Goal: Complete application form: Complete application form

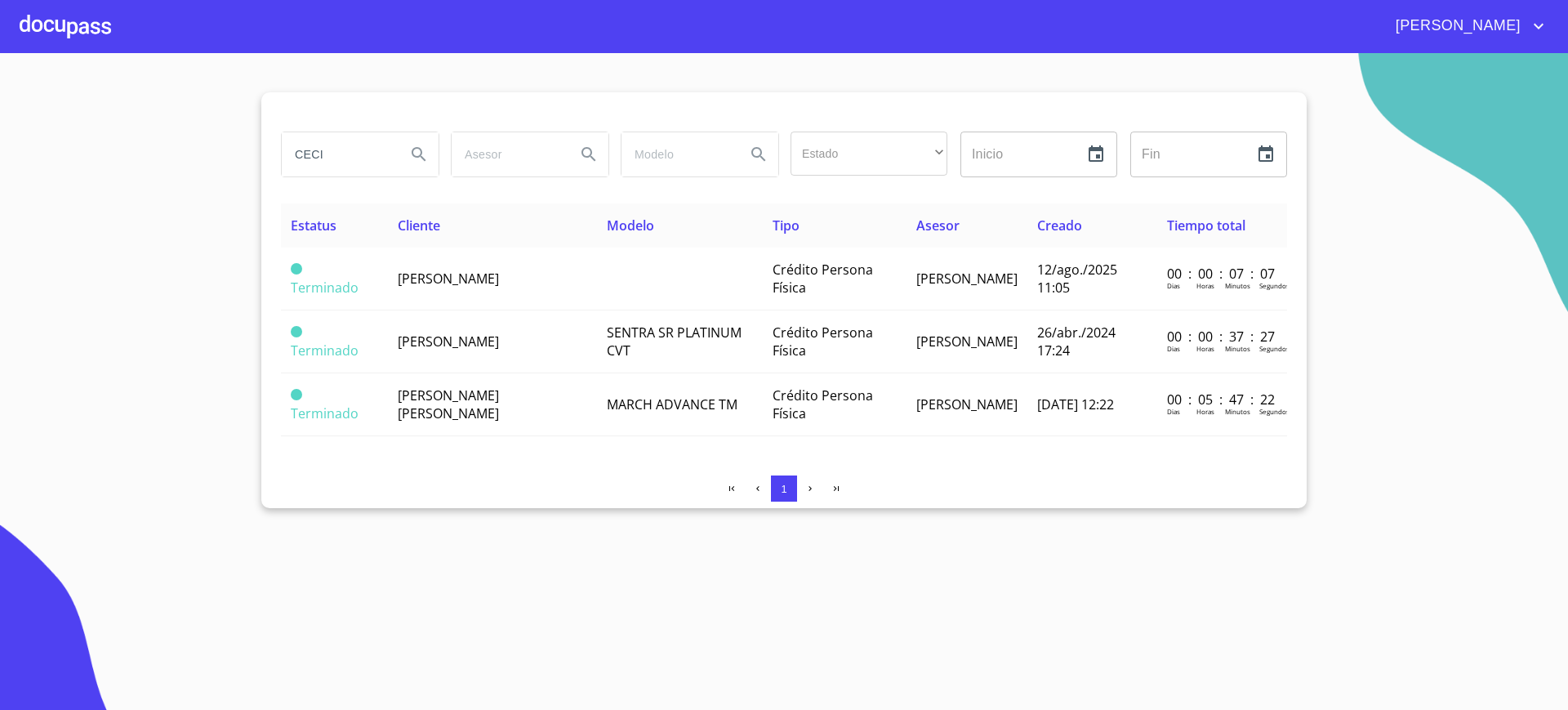
click at [61, 29] on div at bounding box center [65, 26] width 92 height 53
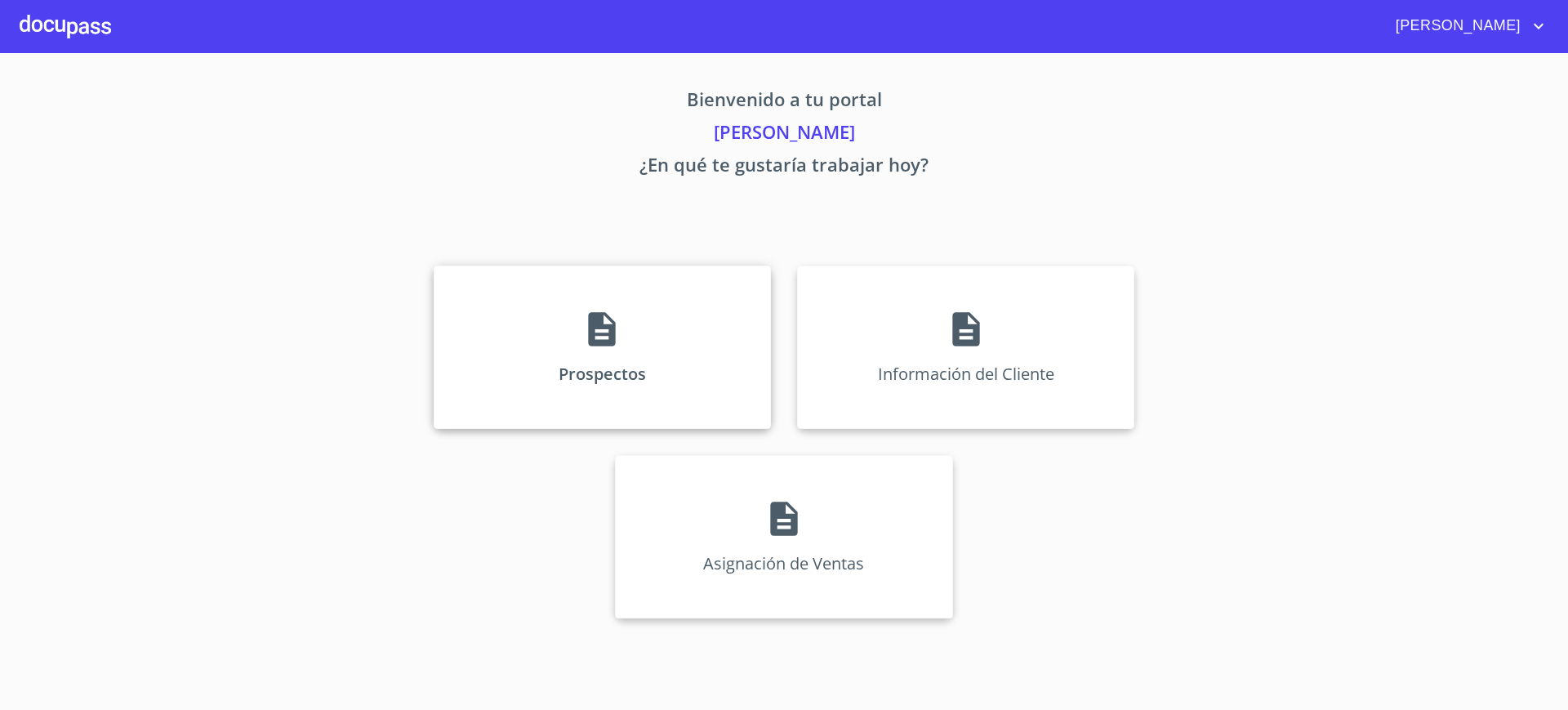
click at [619, 287] on div "Prospectos" at bounding box center [602, 347] width 337 height 164
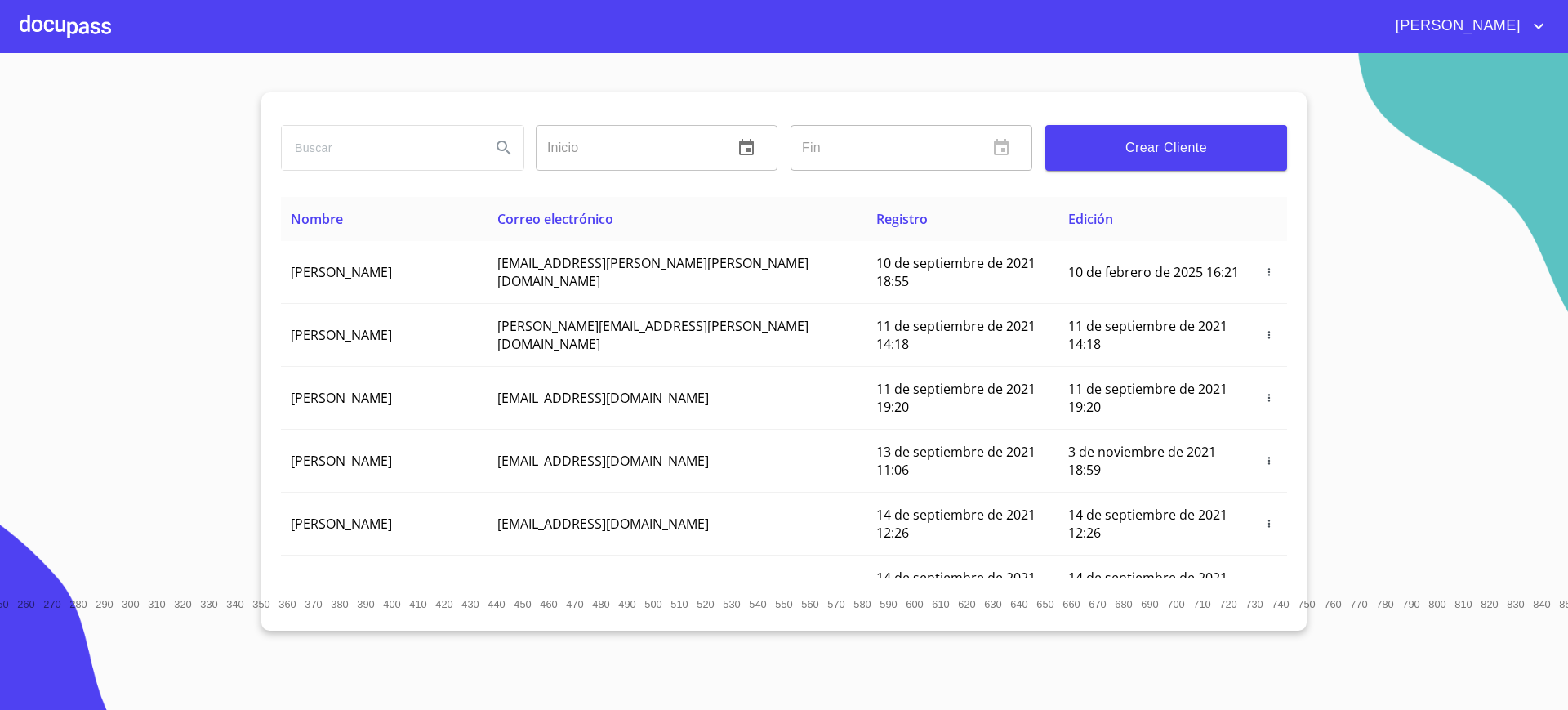
click at [88, 37] on div at bounding box center [65, 26] width 92 height 53
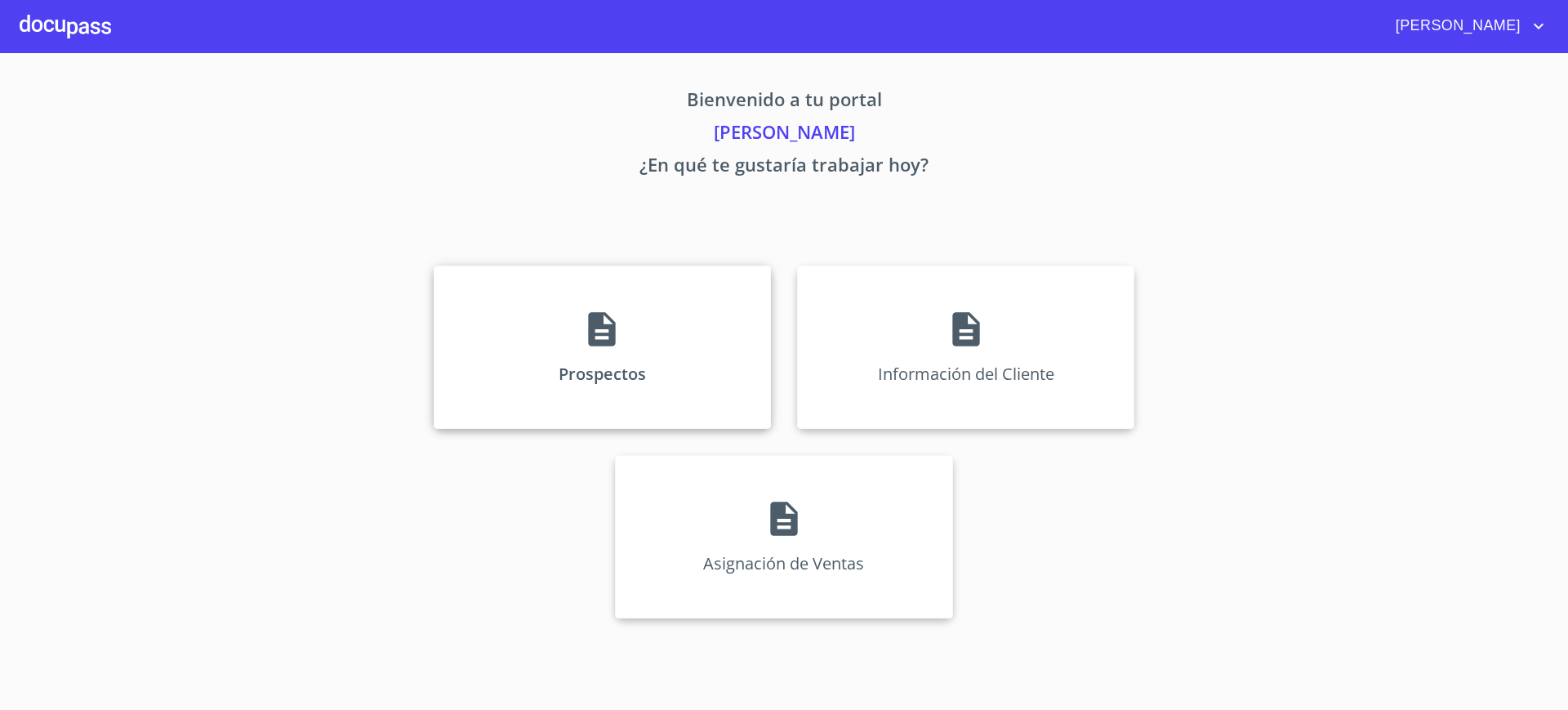
click at [533, 376] on div "Prospectos" at bounding box center [602, 347] width 337 height 164
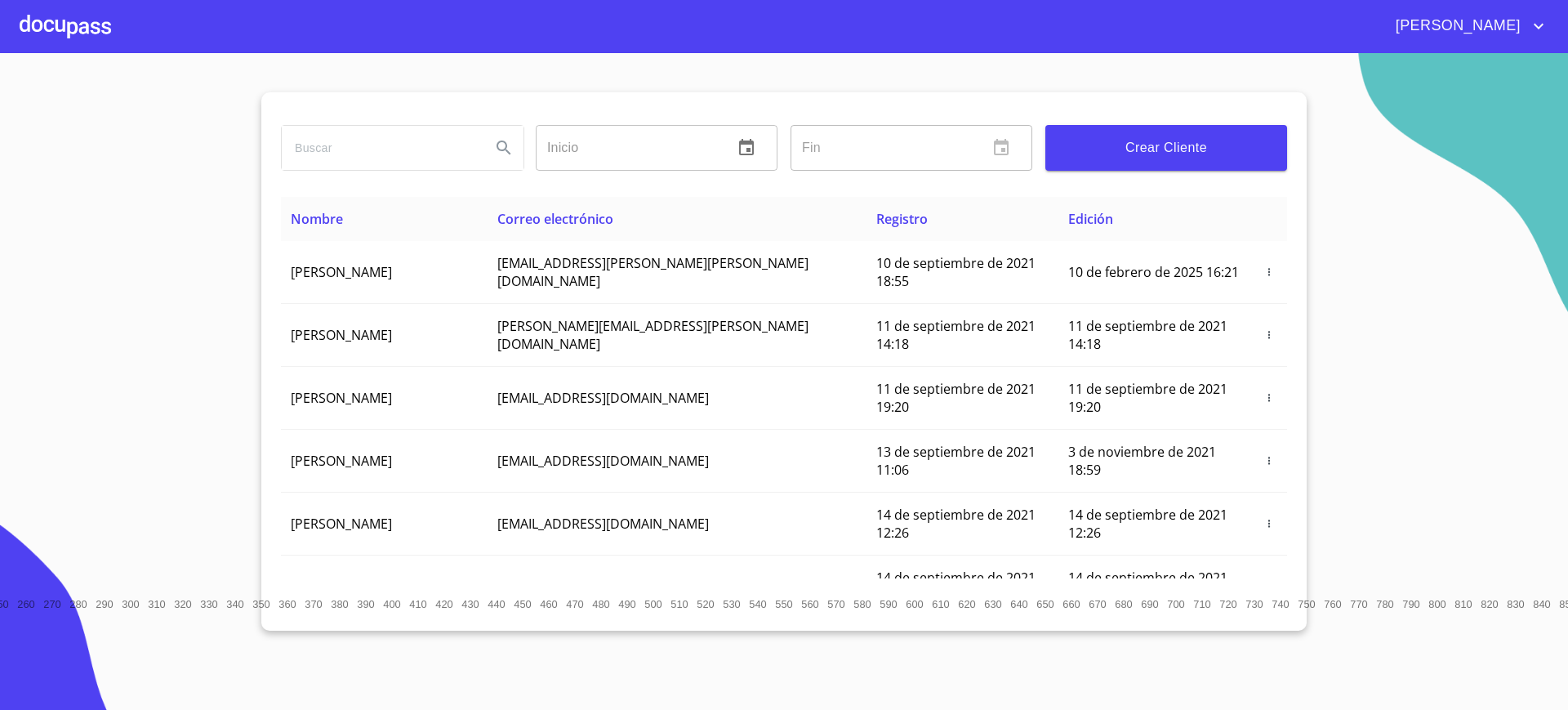
click at [406, 159] on input "search" at bounding box center [379, 148] width 196 height 44
type input "j"
type input "[PERSON_NAME]"
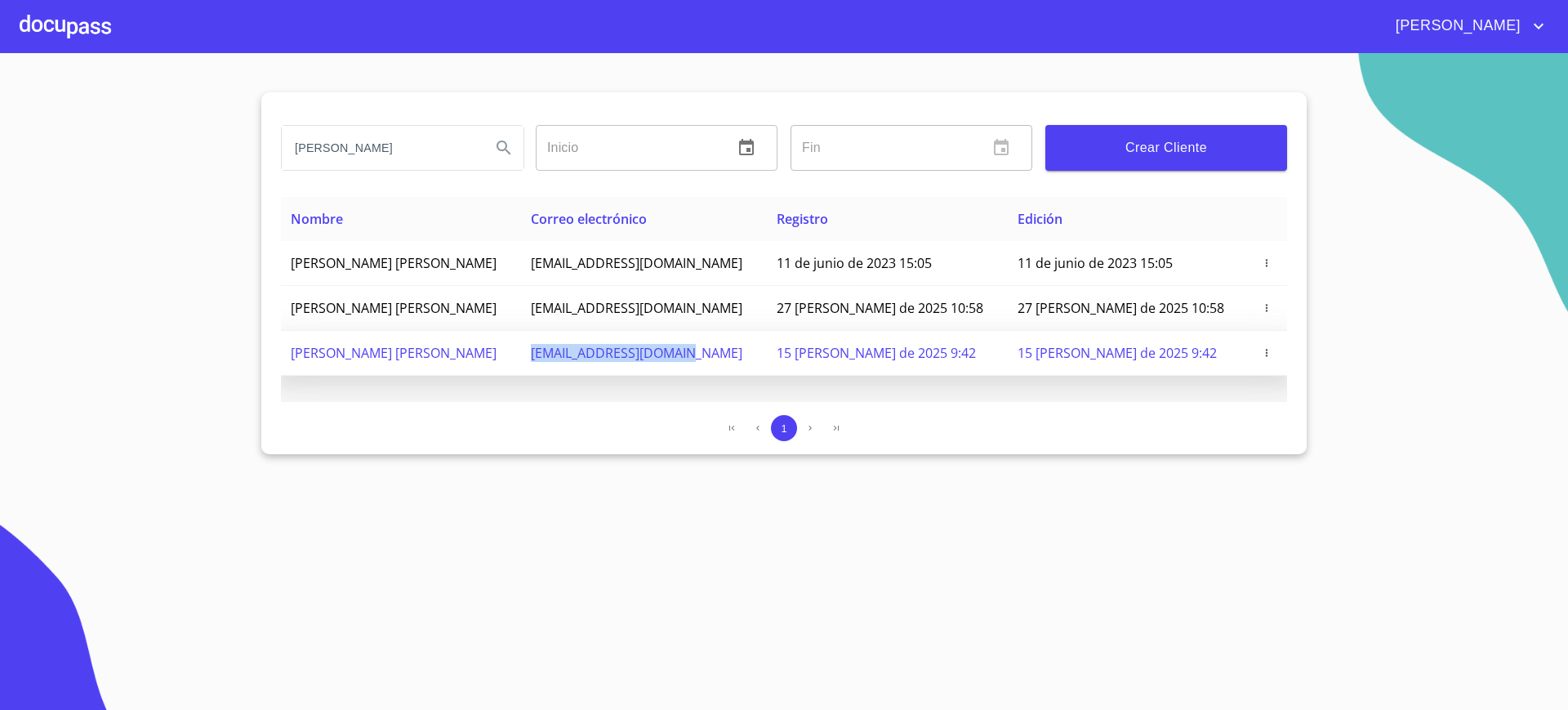
copy span "[EMAIL_ADDRESS][DOMAIN_NAME]"
drag, startPoint x: 615, startPoint y: 352, endPoint x: 780, endPoint y: 356, distance: 165.0
click at [766, 356] on td "[EMAIL_ADDRESS][DOMAIN_NAME]" at bounding box center [644, 354] width 246 height 45
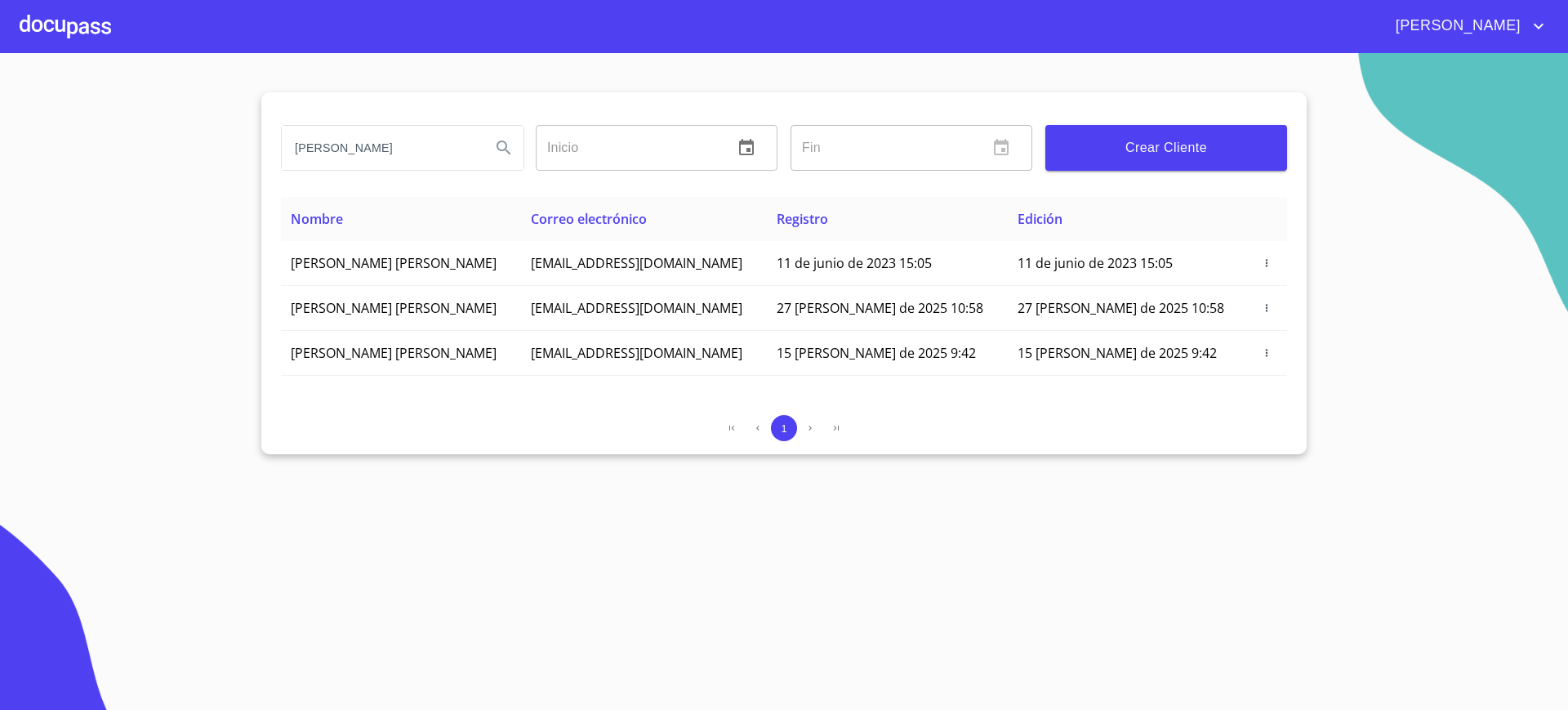
click at [912, 614] on section "[PERSON_NAME] ​ Fin ​ Crear Cliente Nombre Correo electrónico Registro Edición …" at bounding box center [784, 381] width 1568 height 657
click at [29, 49] on div at bounding box center [65, 26] width 92 height 53
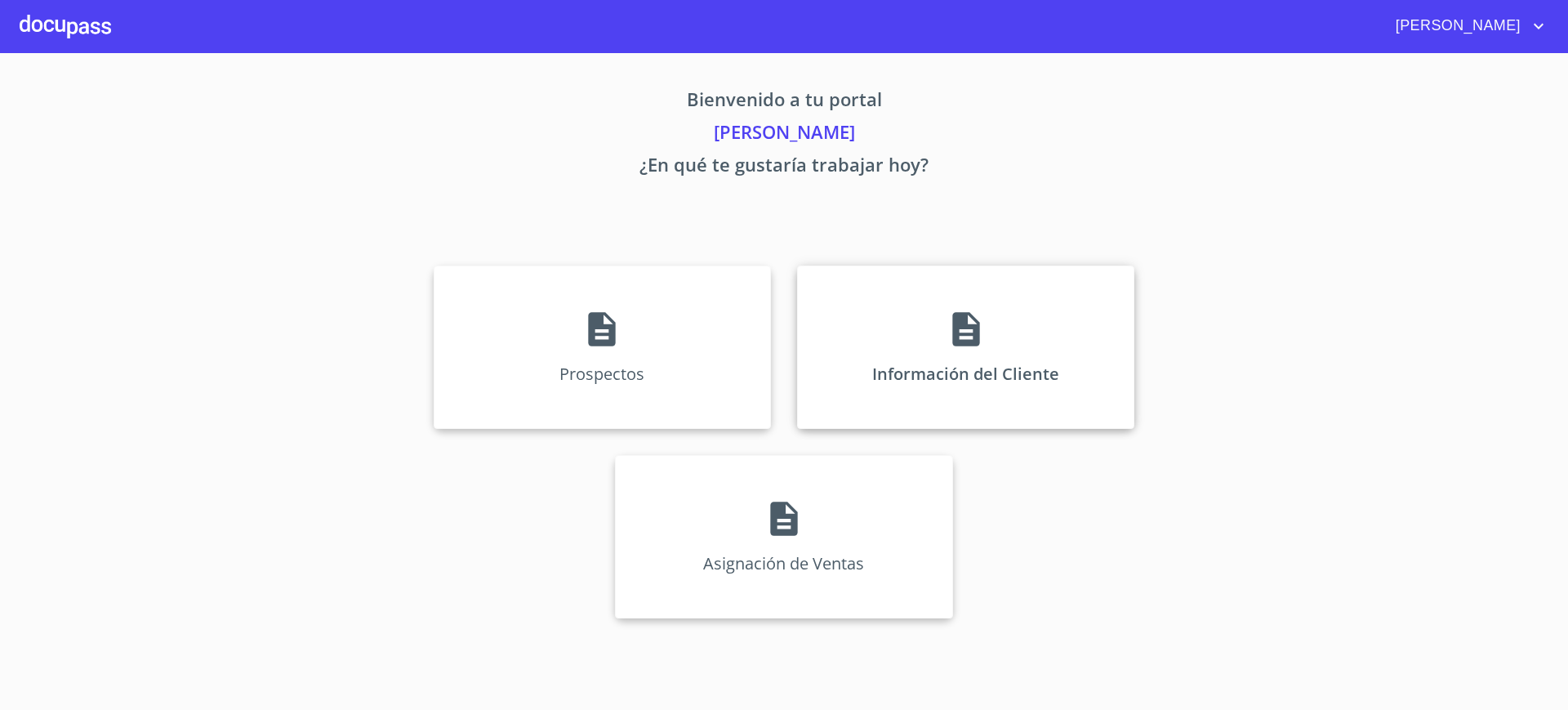
click at [854, 332] on div "Información del Cliente" at bounding box center [966, 347] width 337 height 164
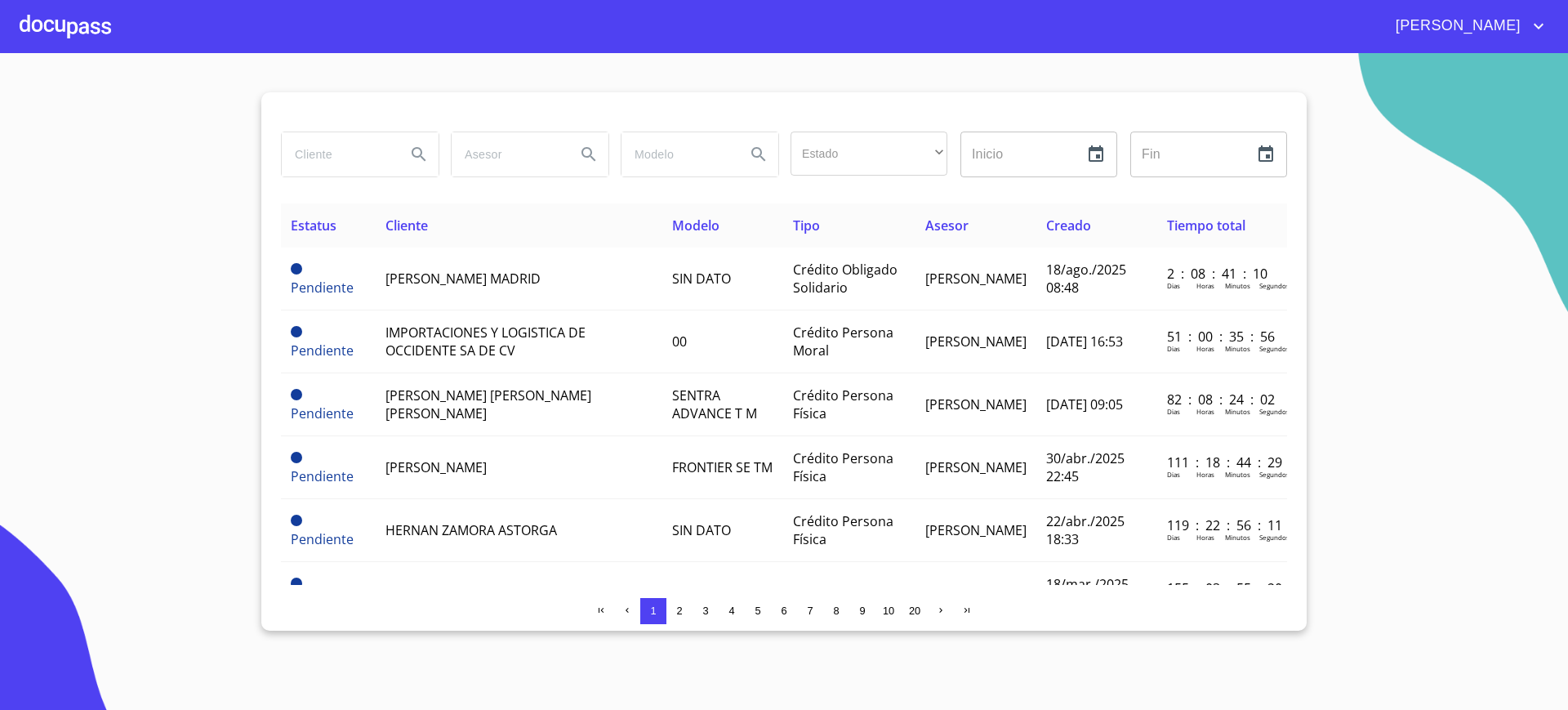
click at [376, 156] on input "search" at bounding box center [337, 154] width 111 height 44
type input "[PERSON_NAME]"
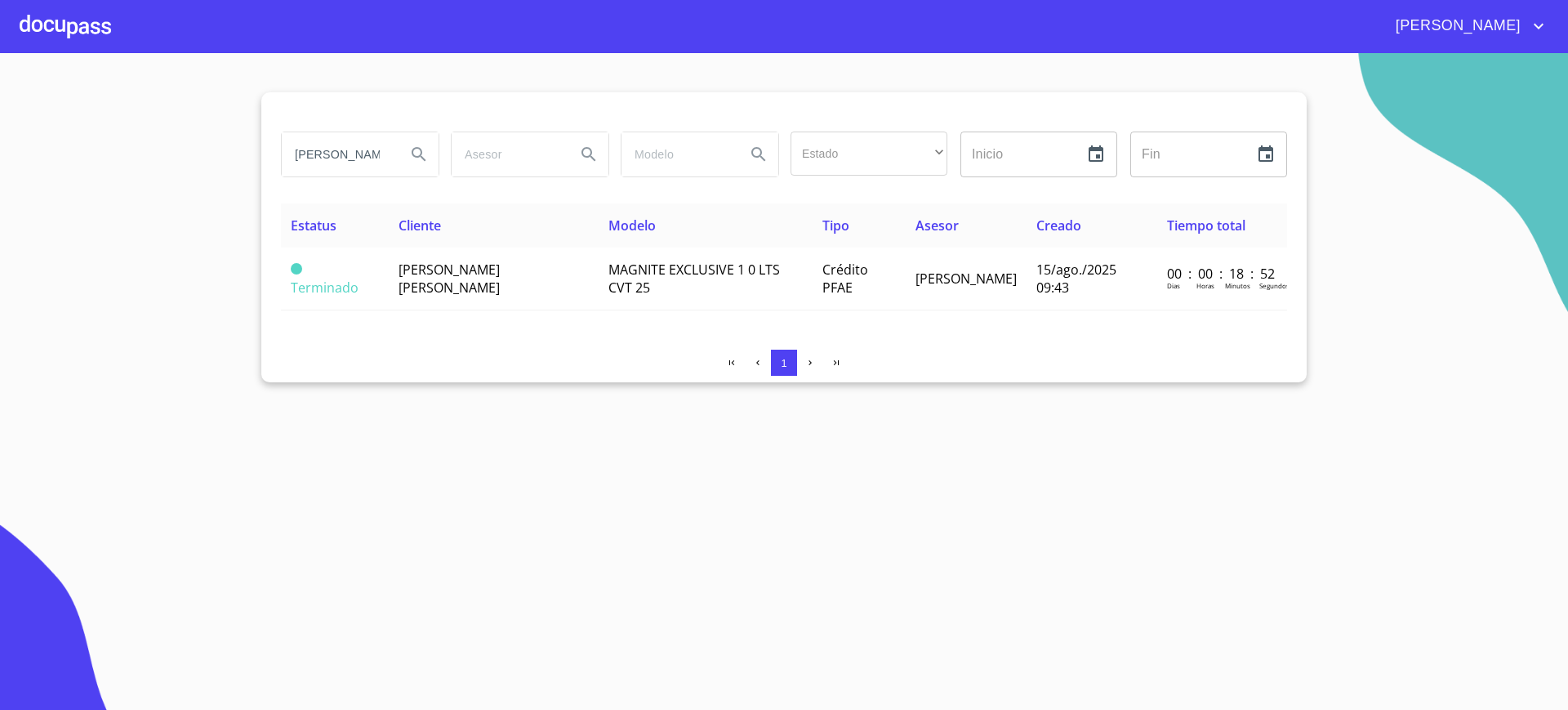
click at [415, 158] on icon "Search" at bounding box center [419, 154] width 19 height 19
click at [535, 279] on td "[PERSON_NAME] [PERSON_NAME]" at bounding box center [494, 279] width 210 height 63
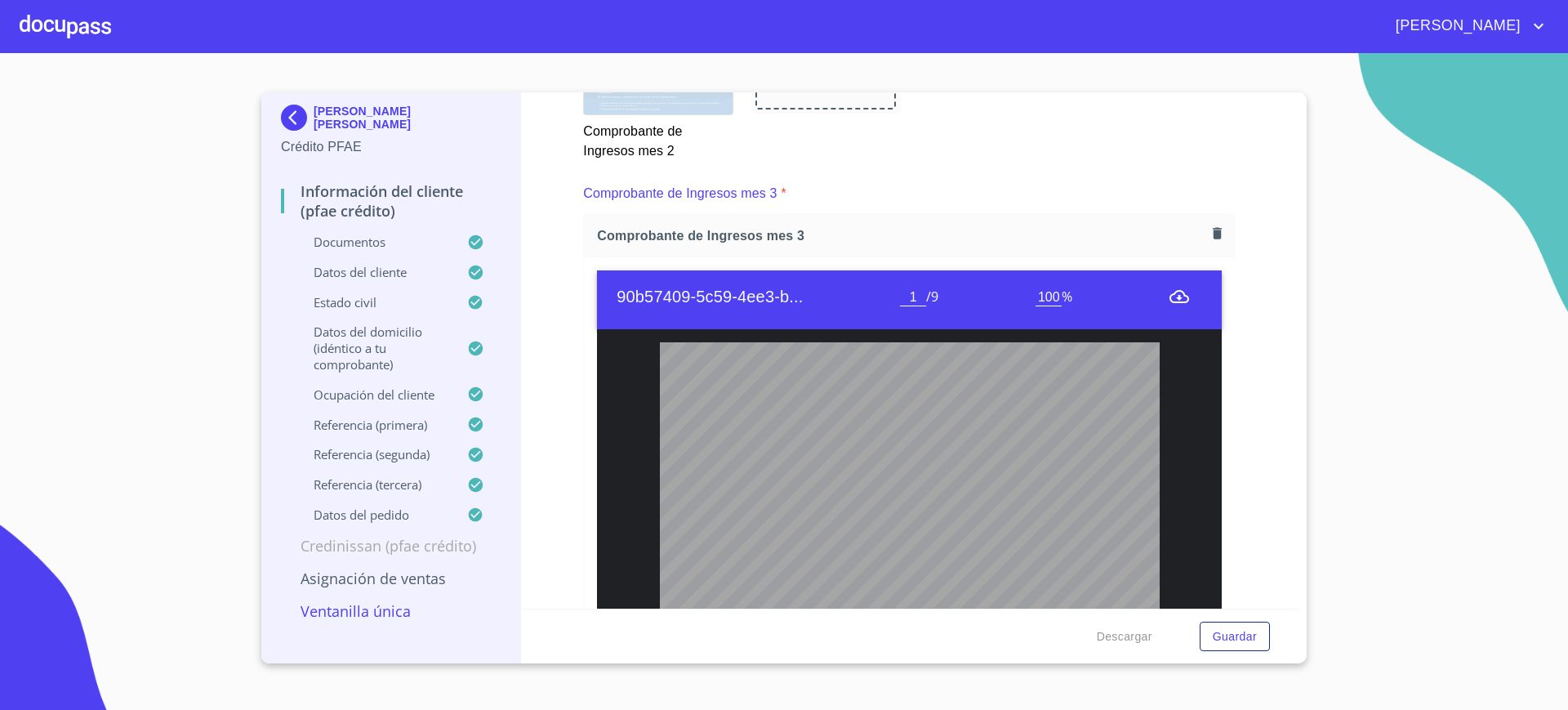
scroll to position [3538, 0]
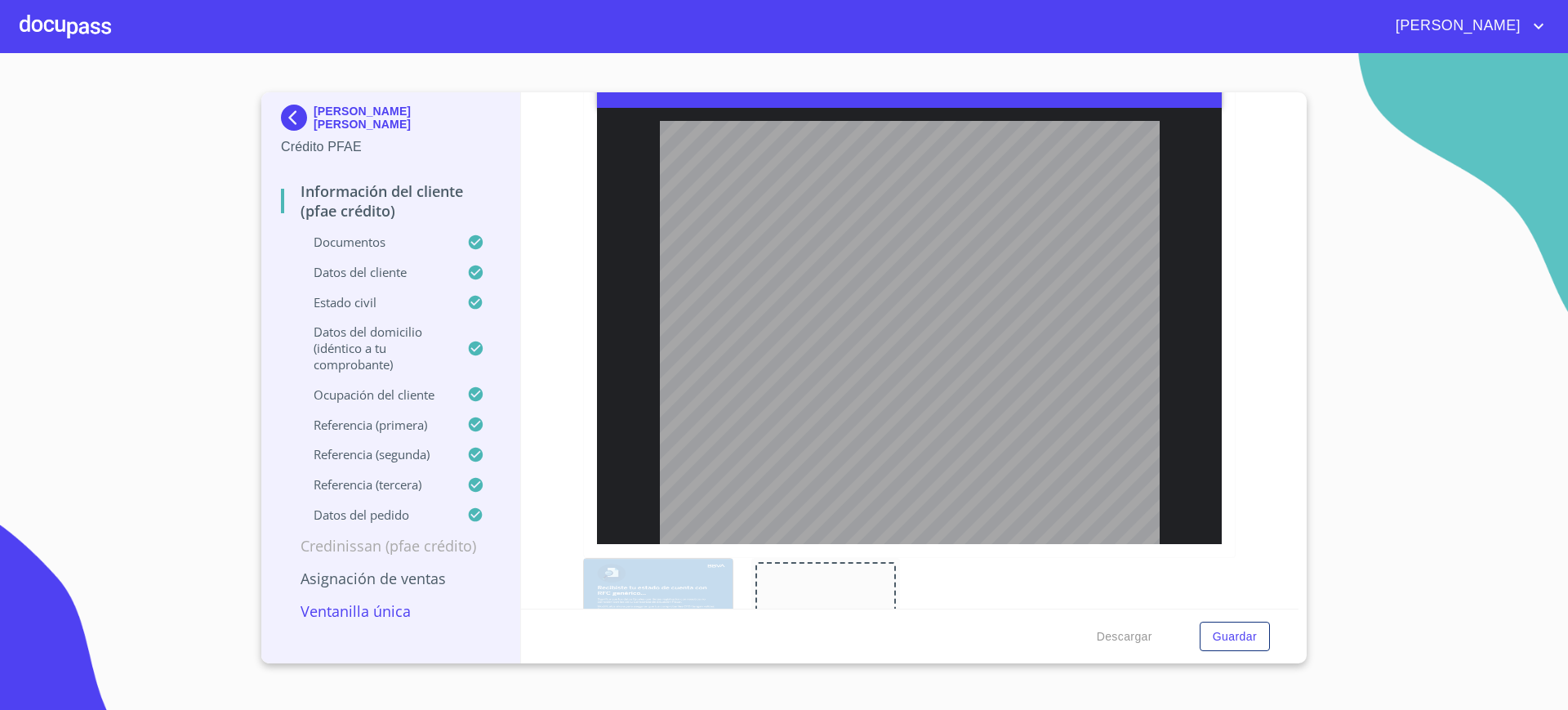
type input "2"
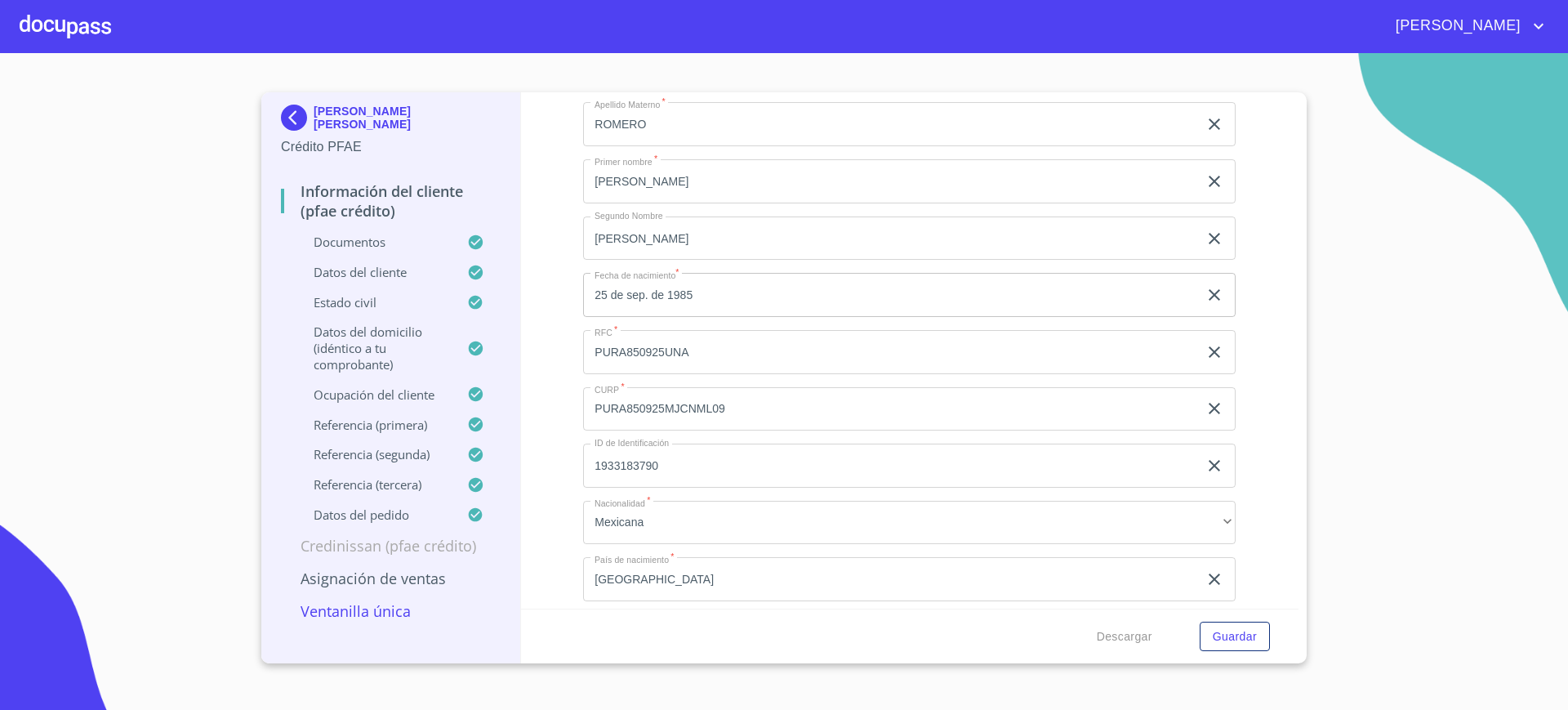
scroll to position [5870, 0]
click at [1144, 643] on span "Descargar" at bounding box center [1124, 637] width 56 height 20
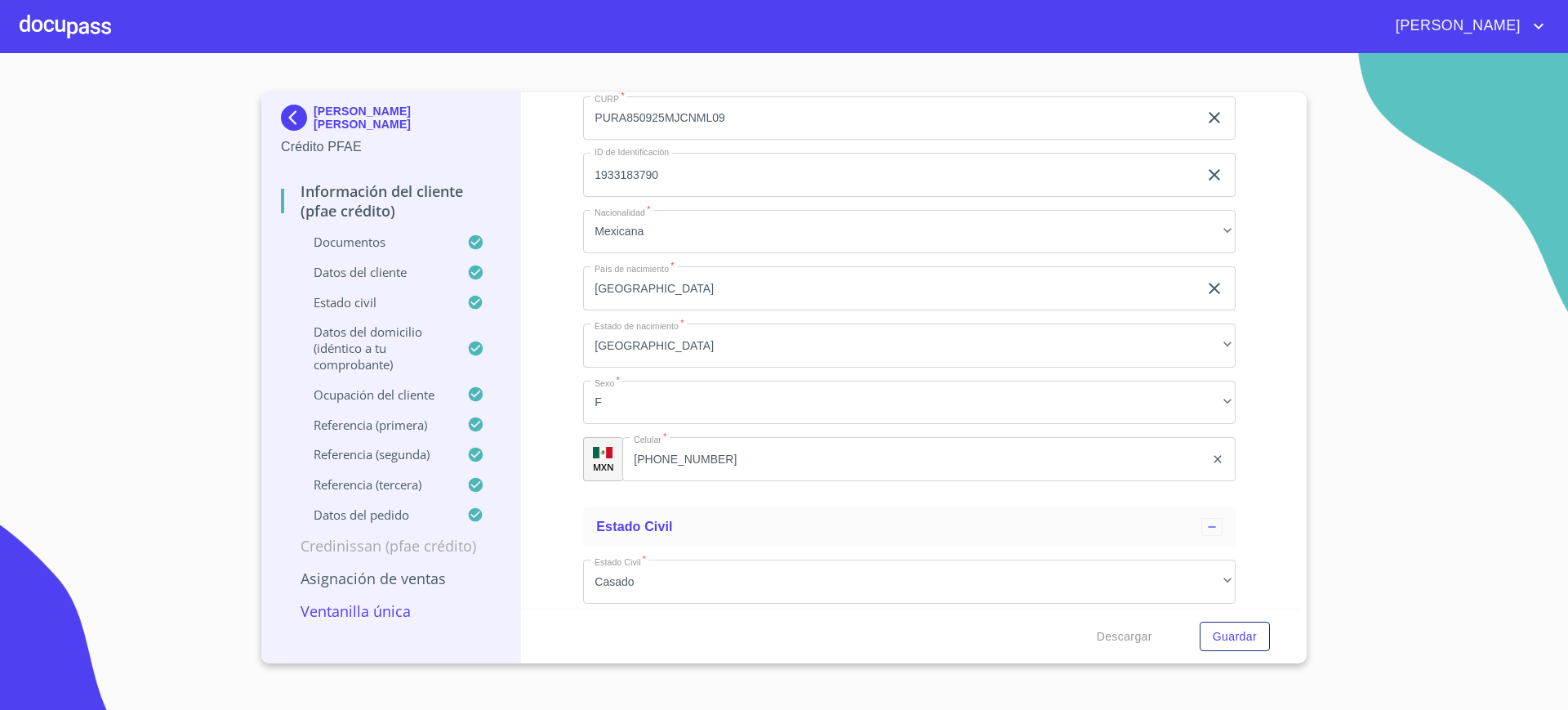
scroll to position [6167, 0]
